Goal: Entertainment & Leisure: Consume media (video, audio)

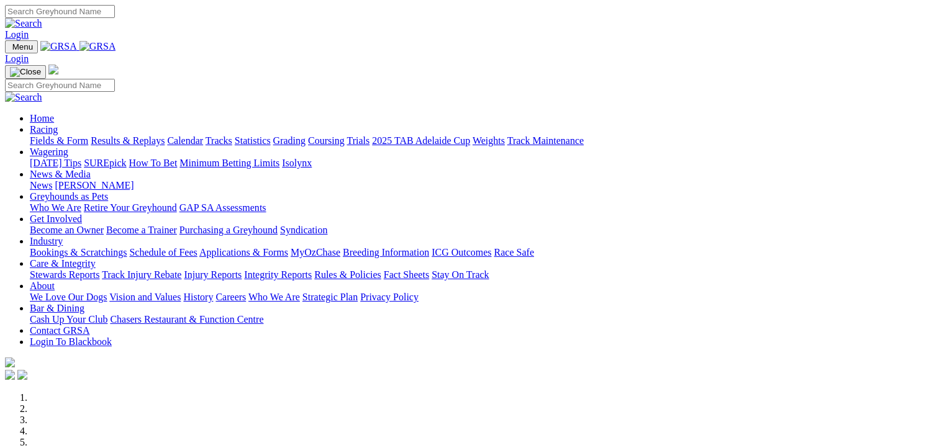
click at [133, 135] on link "Results & Replays" at bounding box center [128, 140] width 74 height 11
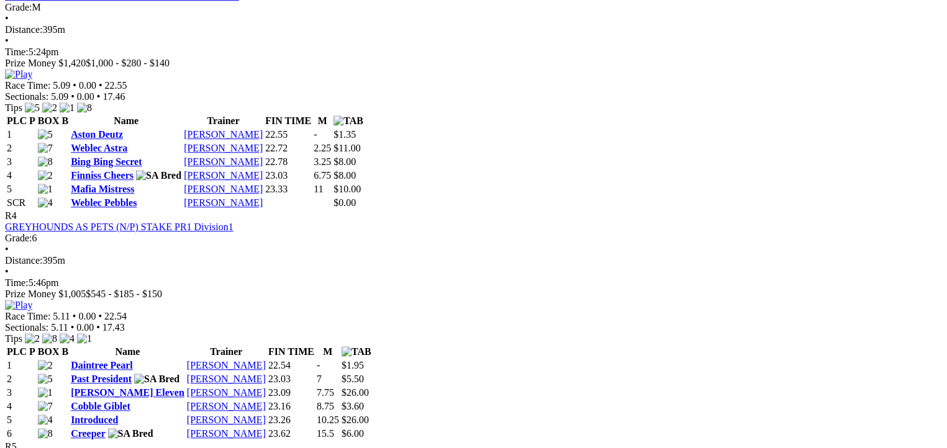
scroll to position [1164, 0]
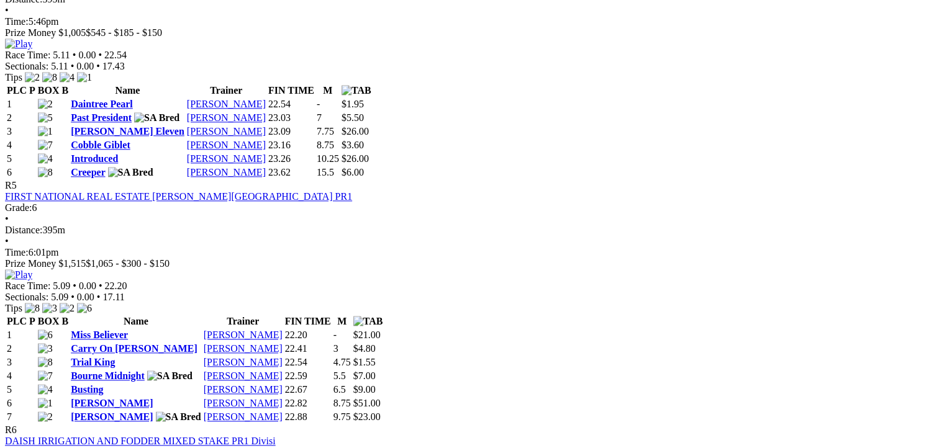
scroll to position [1412, 0]
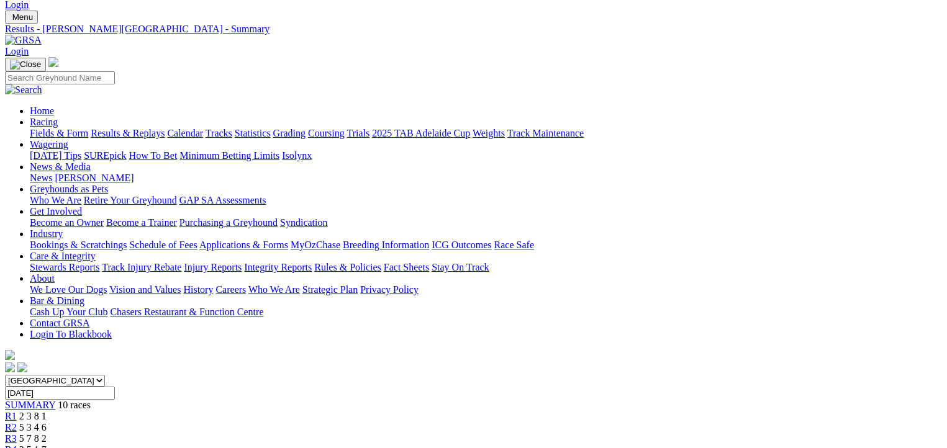
scroll to position [0, 0]
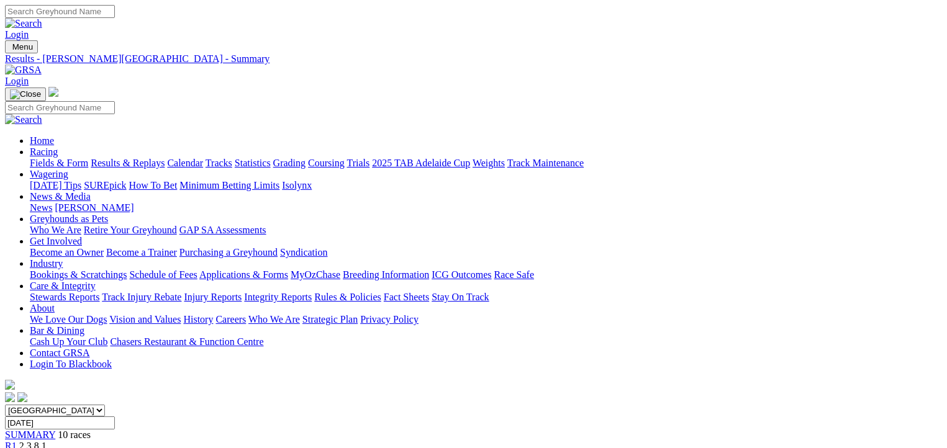
click at [47, 158] on link "Fields & Form" at bounding box center [59, 163] width 58 height 11
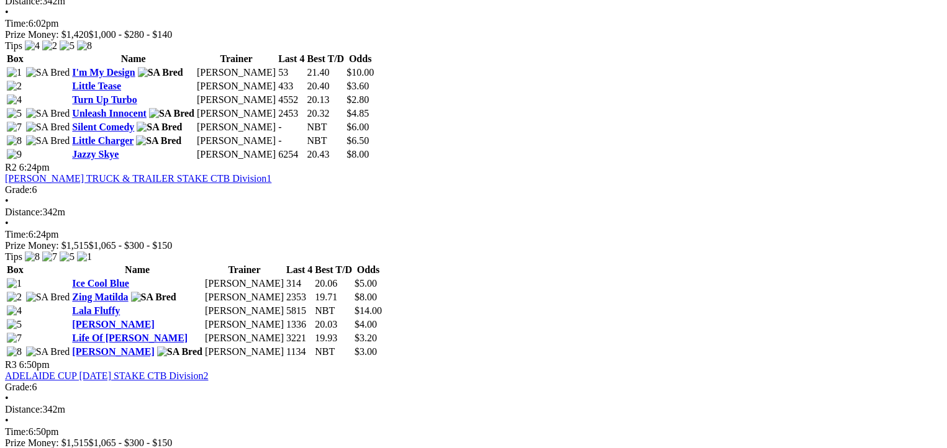
scroll to position [590, 0]
